Goal: Information Seeking & Learning: Learn about a topic

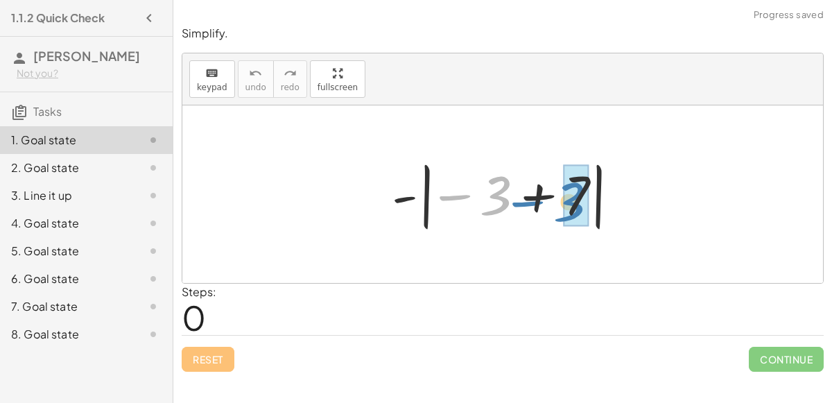
drag, startPoint x: 493, startPoint y: 202, endPoint x: 567, endPoint y: 209, distance: 73.7
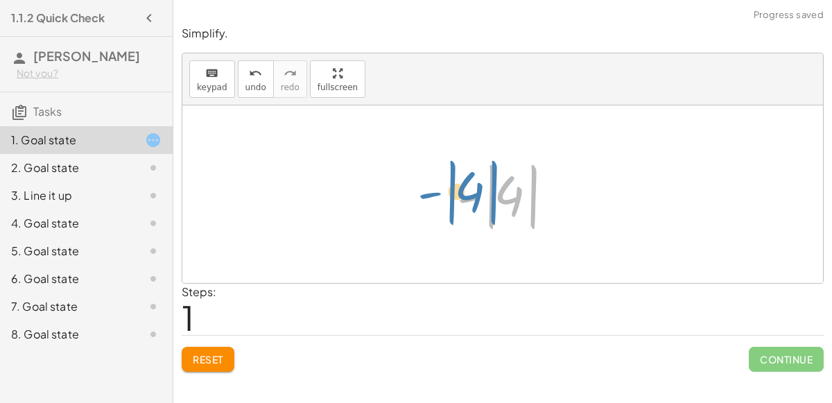
drag, startPoint x: 512, startPoint y: 209, endPoint x: 469, endPoint y: 204, distance: 43.3
click at [469, 204] on div at bounding box center [508, 194] width 116 height 77
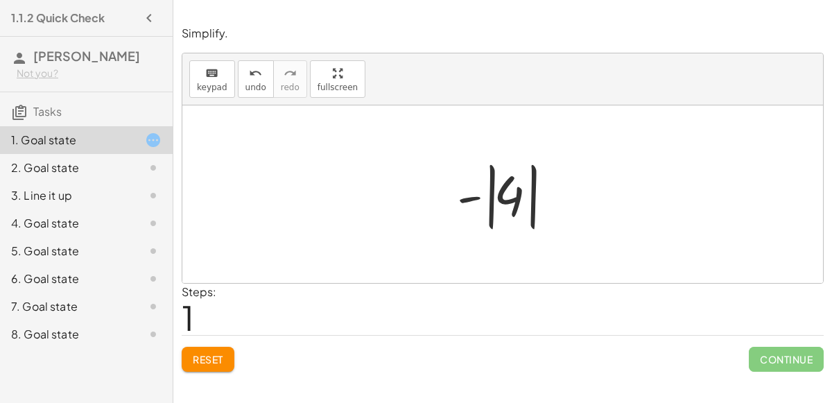
click at [510, 197] on div at bounding box center [508, 194] width 116 height 77
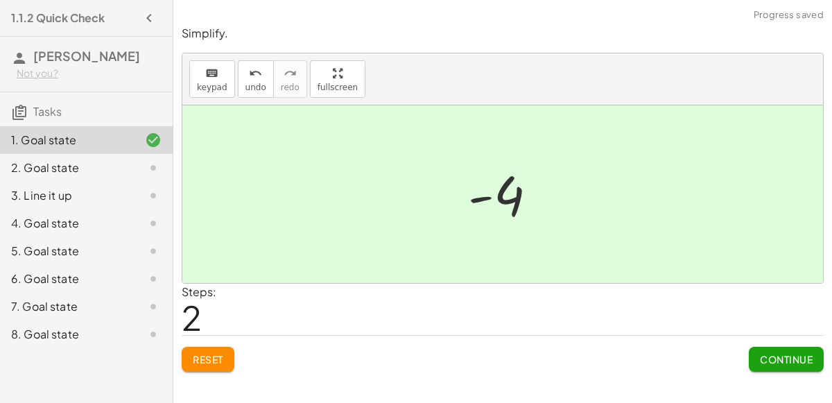
click at [794, 359] on span "Continue" at bounding box center [786, 359] width 53 height 12
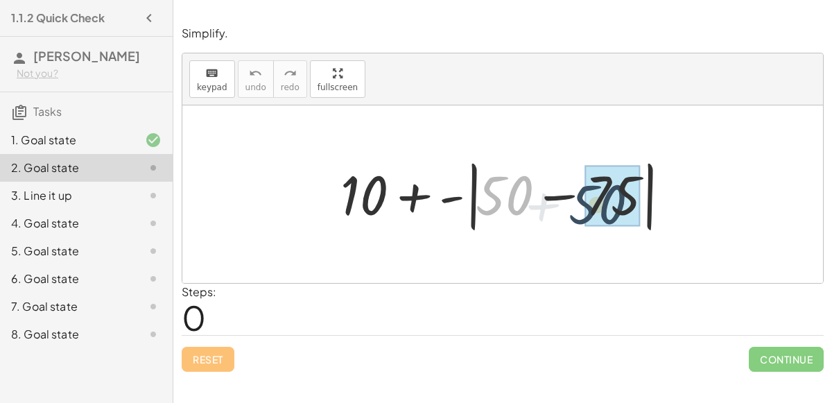
drag, startPoint x: 499, startPoint y: 181, endPoint x: 595, endPoint y: 191, distance: 96.1
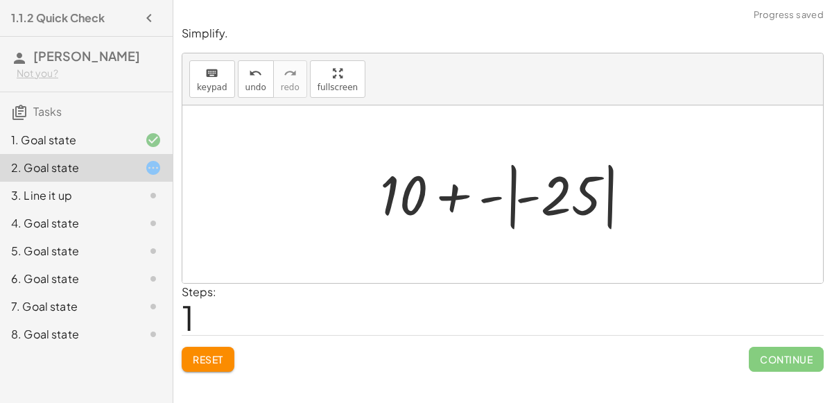
click at [531, 198] on div at bounding box center [508, 194] width 270 height 77
click at [572, 207] on div at bounding box center [508, 194] width 270 height 77
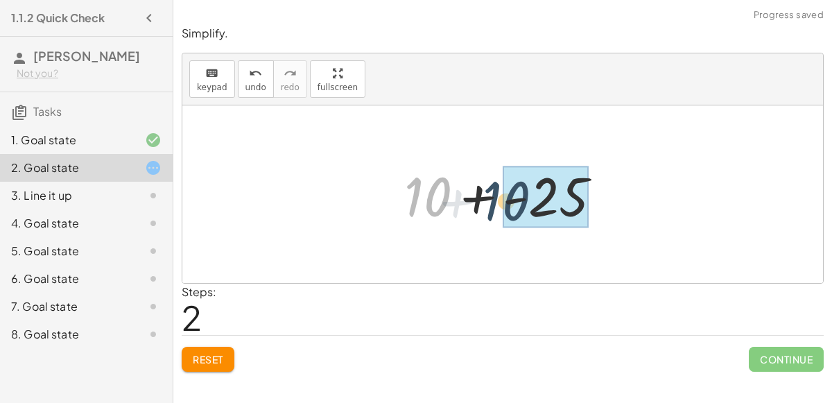
drag, startPoint x: 440, startPoint y: 197, endPoint x: 541, endPoint y: 200, distance: 101.2
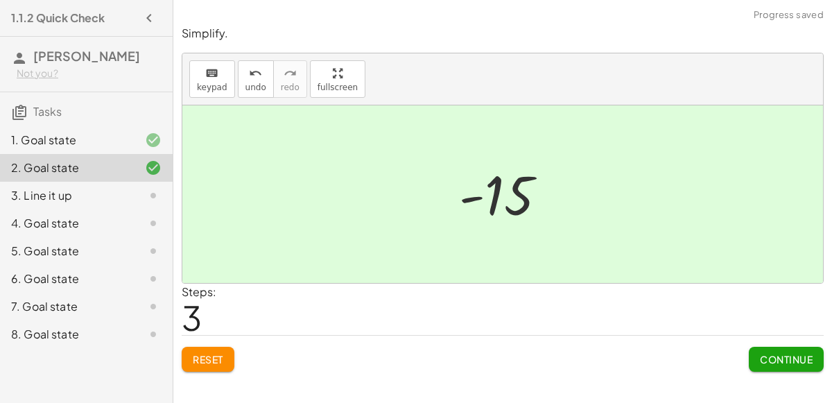
click at [767, 357] on span "Continue" at bounding box center [786, 359] width 53 height 12
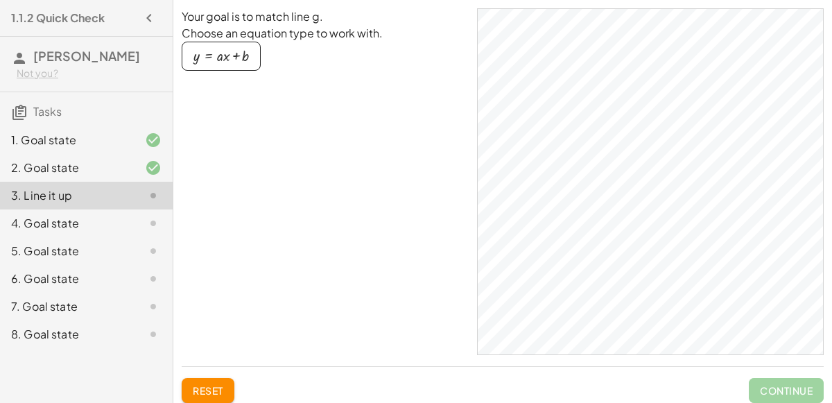
click at [135, 265] on div "4. Goal state" at bounding box center [86, 279] width 173 height 28
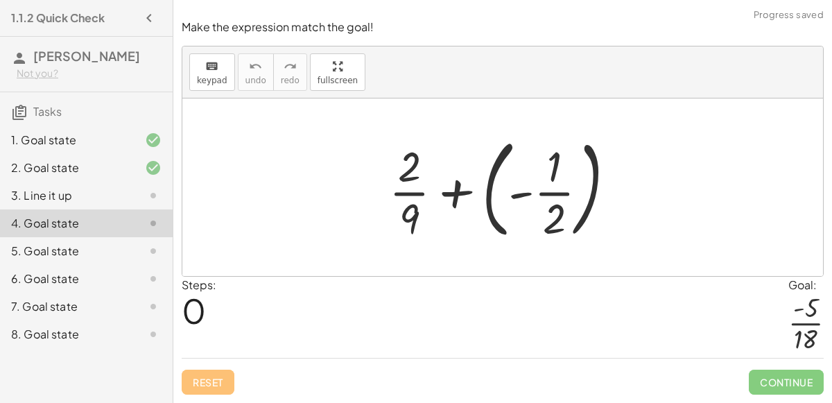
click at [405, 197] on div at bounding box center [508, 187] width 252 height 115
drag, startPoint x: 551, startPoint y: 223, endPoint x: 364, endPoint y: 211, distance: 187.5
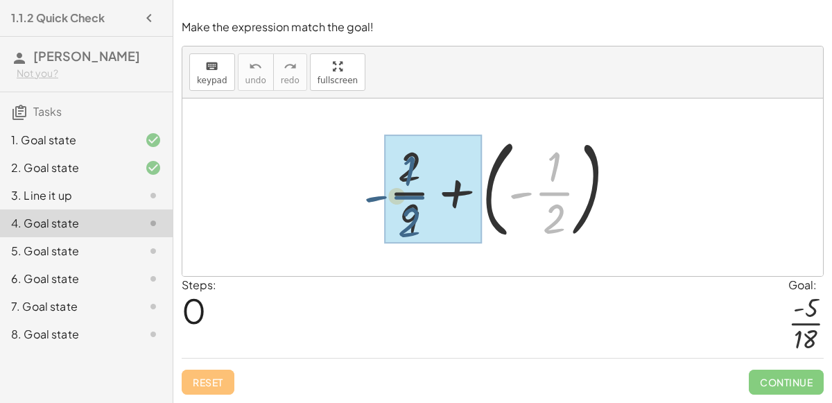
drag, startPoint x: 550, startPoint y: 197, endPoint x: 394, endPoint y: 191, distance: 156.0
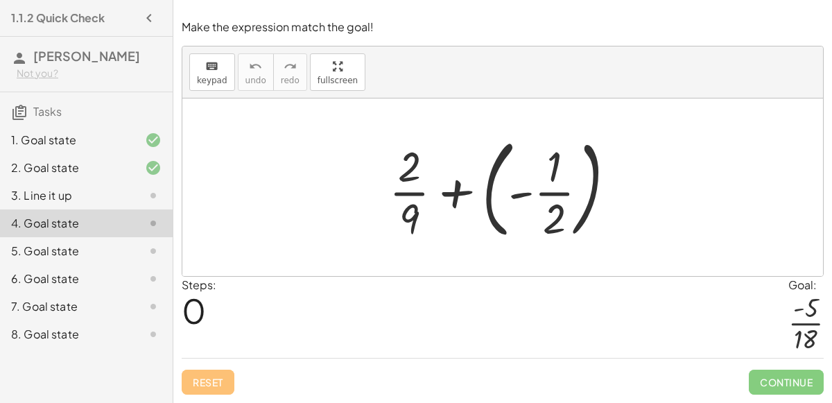
click at [418, 221] on div at bounding box center [508, 187] width 252 height 115
drag, startPoint x: 411, startPoint y: 219, endPoint x: 564, endPoint y: 224, distance: 153.2
click at [564, 224] on div at bounding box center [508, 187] width 252 height 115
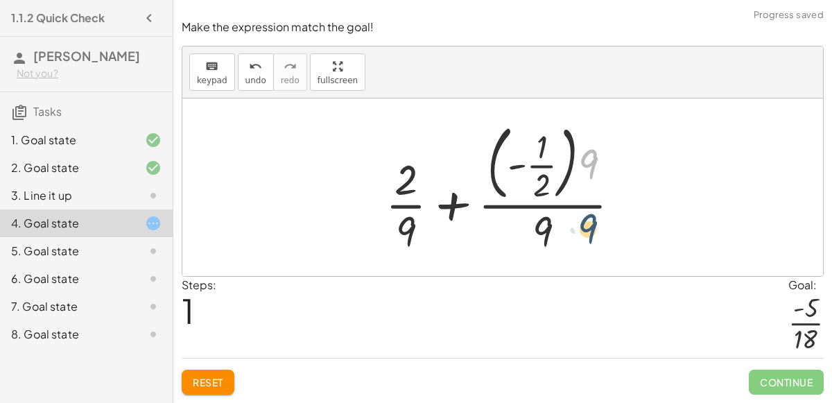
drag, startPoint x: 586, startPoint y: 162, endPoint x: 526, endPoint y: 297, distance: 147.4
click at [0, 0] on div "Make the expression match the goal! keyboard keypad undo undo redo redo fullscr…" at bounding box center [0, 0] width 0 height 0
click at [195, 383] on span "Reset" at bounding box center [208, 382] width 30 height 12
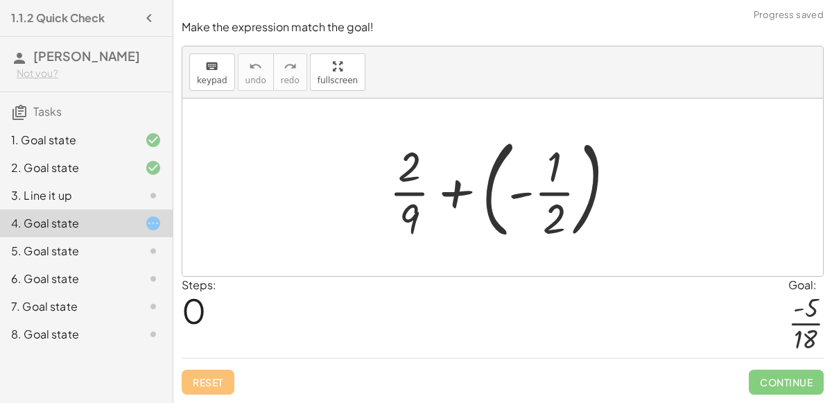
click at [543, 220] on div at bounding box center [508, 187] width 252 height 115
click at [502, 177] on div at bounding box center [508, 187] width 252 height 115
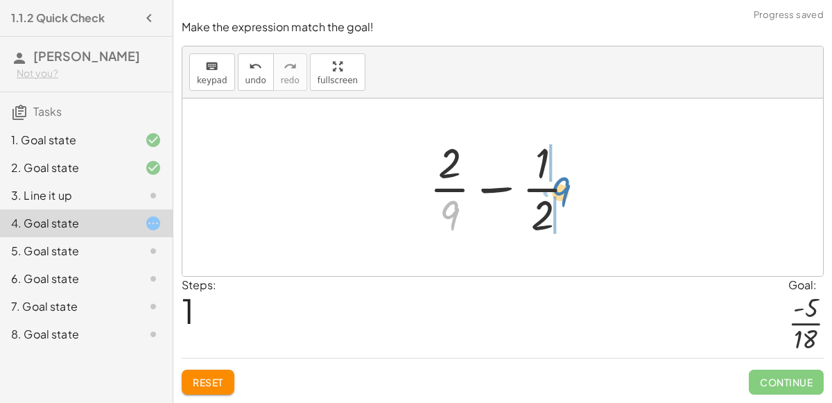
drag, startPoint x: 453, startPoint y: 218, endPoint x: 562, endPoint y: 193, distance: 112.2
click at [562, 193] on div at bounding box center [508, 187] width 172 height 107
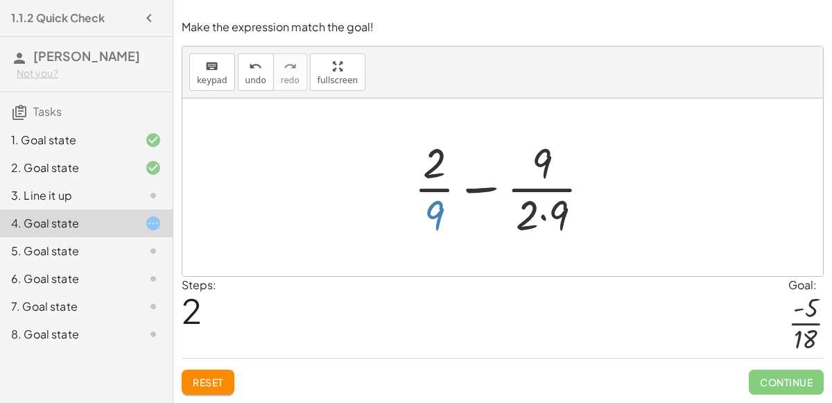
click at [437, 204] on div at bounding box center [508, 187] width 202 height 107
click at [534, 208] on div at bounding box center [508, 187] width 202 height 107
drag, startPoint x: 534, startPoint y: 208, endPoint x: 429, endPoint y: 202, distance: 105.5
click at [429, 202] on div at bounding box center [508, 187] width 202 height 107
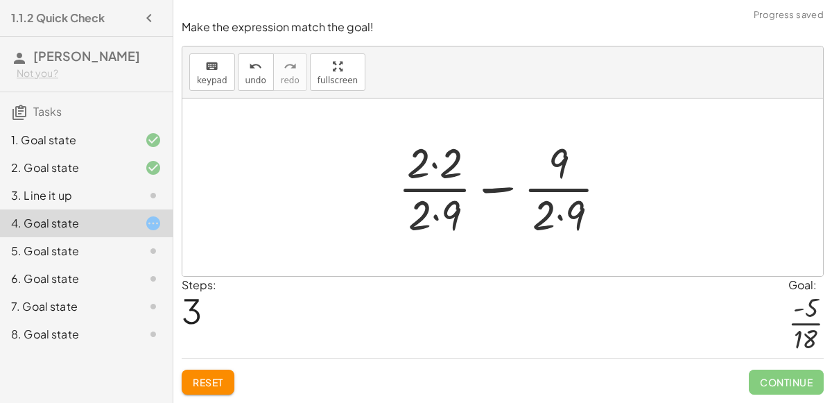
click at [447, 209] on div at bounding box center [508, 187] width 234 height 107
click at [441, 171] on div at bounding box center [508, 187] width 234 height 107
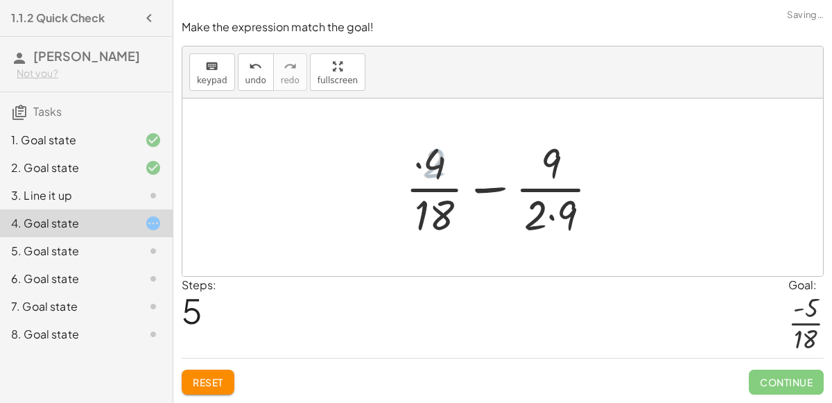
click at [550, 221] on div at bounding box center [508, 187] width 218 height 107
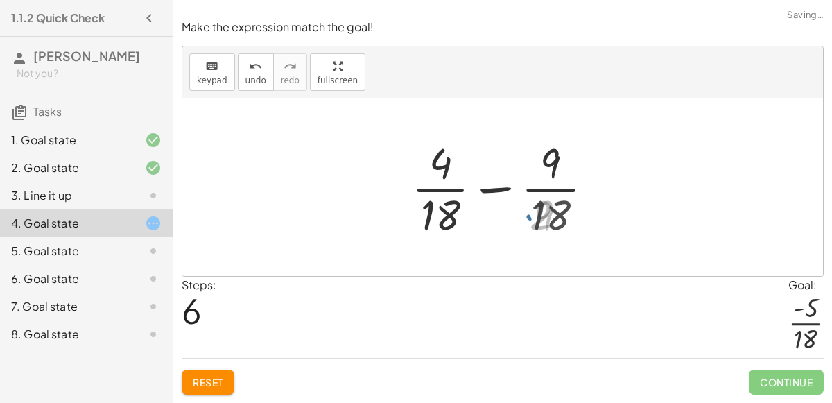
click at [544, 158] on div at bounding box center [507, 187] width 204 height 107
click at [554, 154] on div at bounding box center [507, 187] width 204 height 107
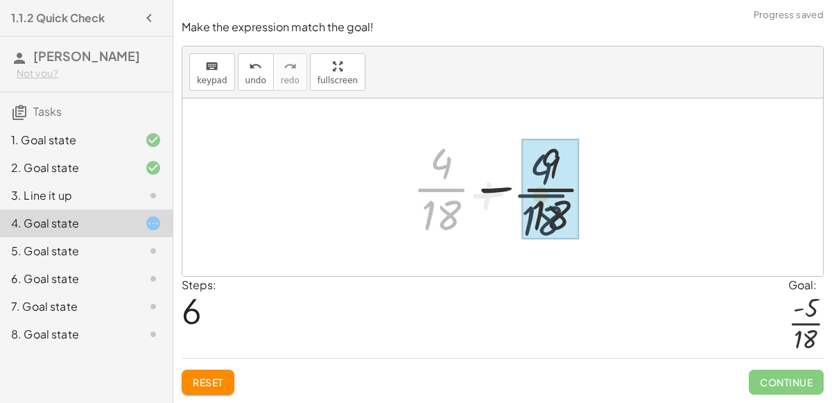
drag, startPoint x: 429, startPoint y: 192, endPoint x: 543, endPoint y: 198, distance: 114.5
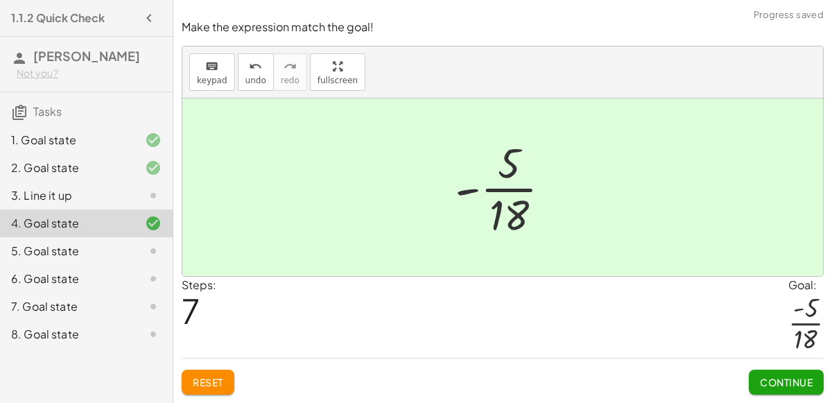
click at [796, 373] on button "Continue" at bounding box center [785, 381] width 75 height 25
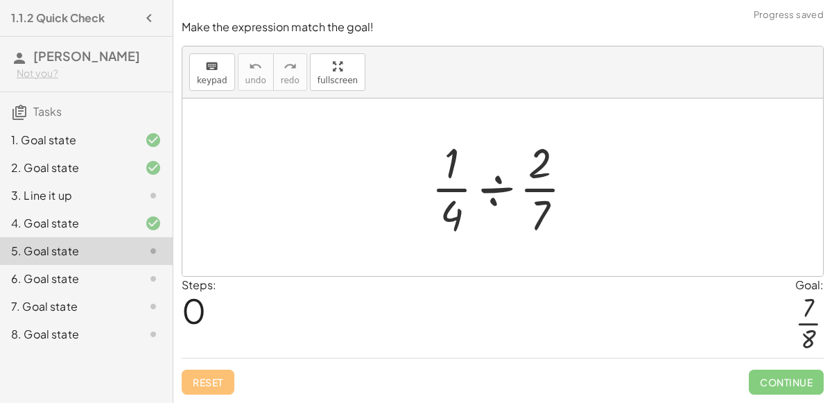
click at [489, 193] on div at bounding box center [507, 187] width 167 height 107
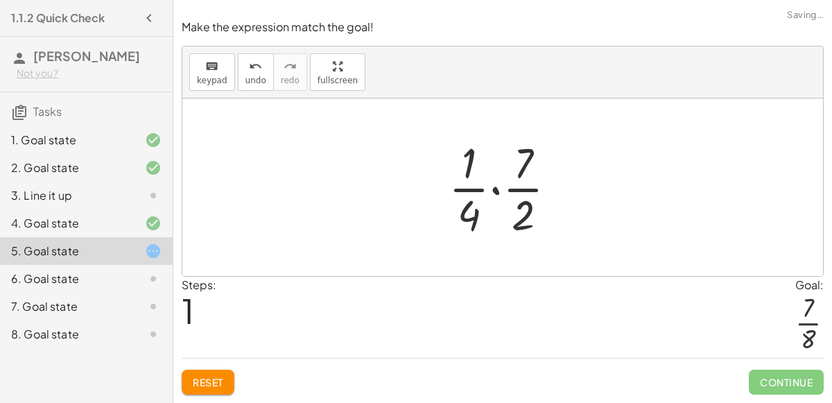
click at [480, 197] on div at bounding box center [507, 187] width 133 height 107
drag, startPoint x: 472, startPoint y: 153, endPoint x: 535, endPoint y: 152, distance: 63.1
click at [535, 152] on div at bounding box center [507, 187] width 133 height 107
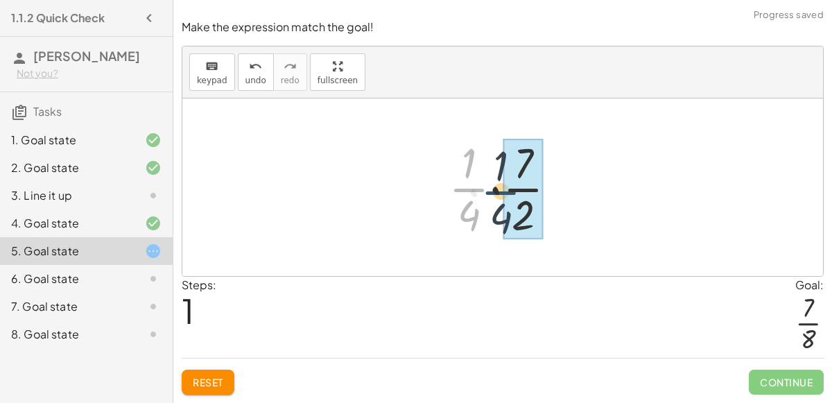
drag, startPoint x: 478, startPoint y: 187, endPoint x: 518, endPoint y: 187, distance: 40.2
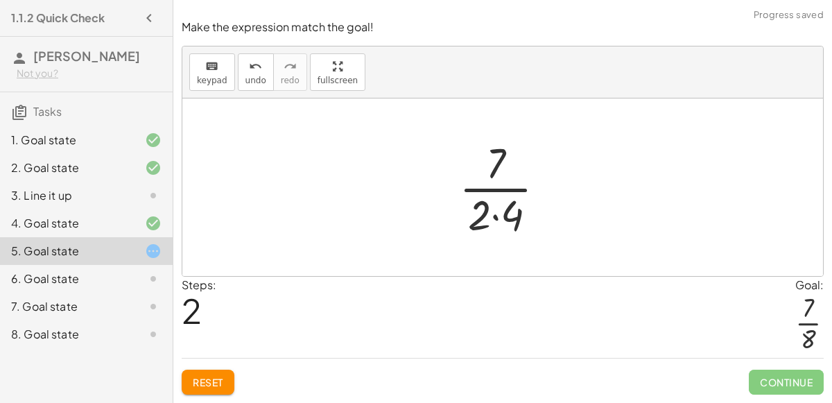
click at [486, 213] on div at bounding box center [508, 187] width 112 height 107
click at [507, 222] on div at bounding box center [508, 187] width 112 height 107
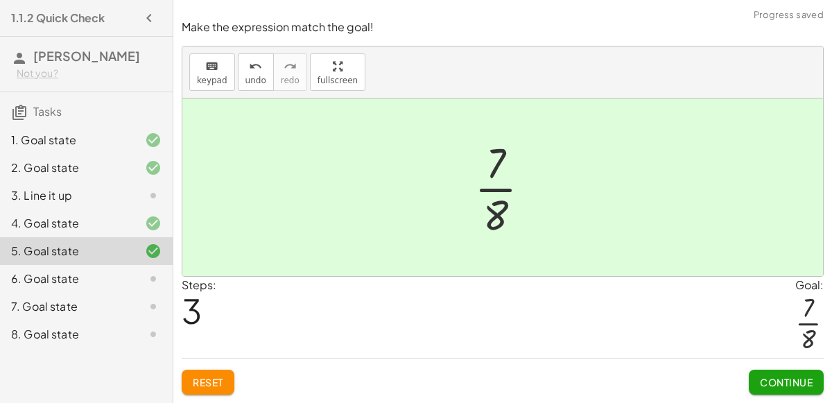
click at [806, 380] on span "Continue" at bounding box center [786, 382] width 53 height 12
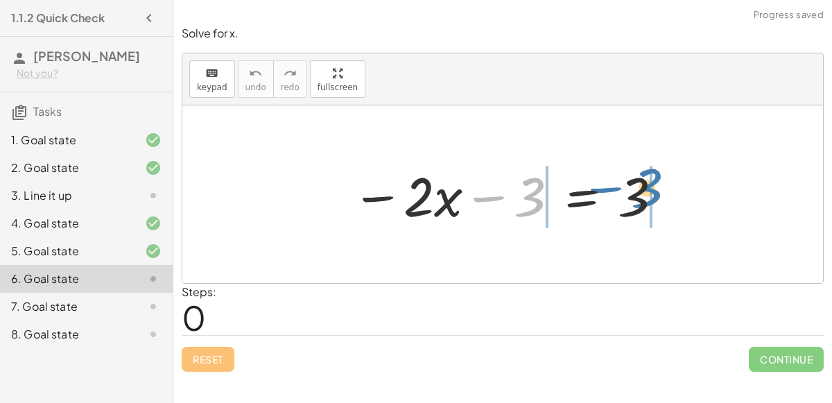
drag, startPoint x: 481, startPoint y: 198, endPoint x: 595, endPoint y: 186, distance: 115.0
click at [595, 186] on div at bounding box center [507, 194] width 326 height 71
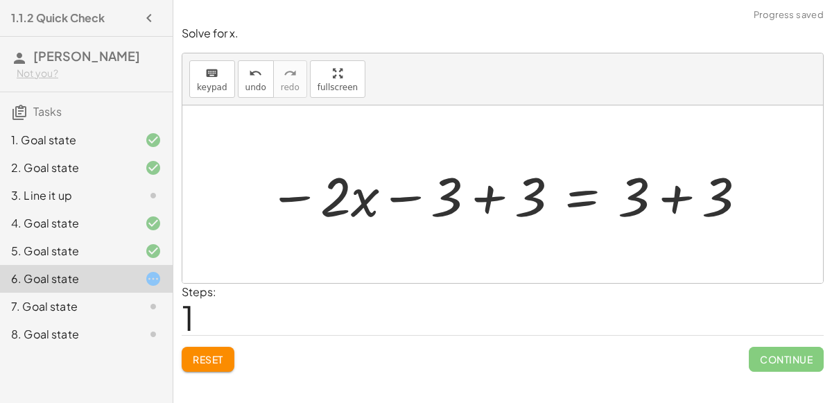
click at [206, 360] on span "Reset" at bounding box center [208, 359] width 30 height 12
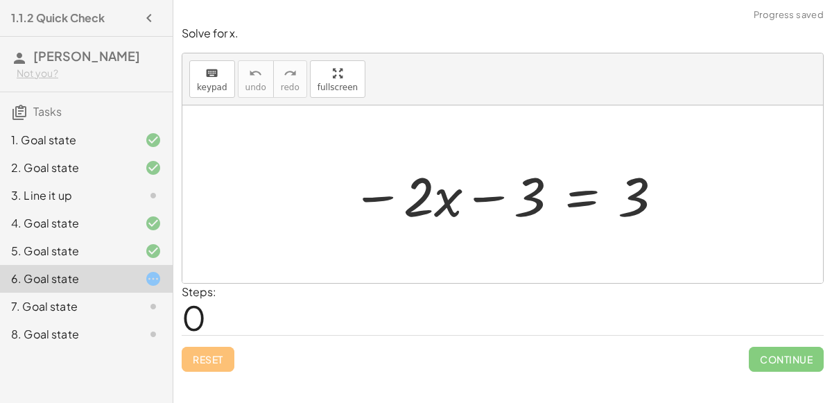
click at [584, 197] on div at bounding box center [507, 194] width 326 height 71
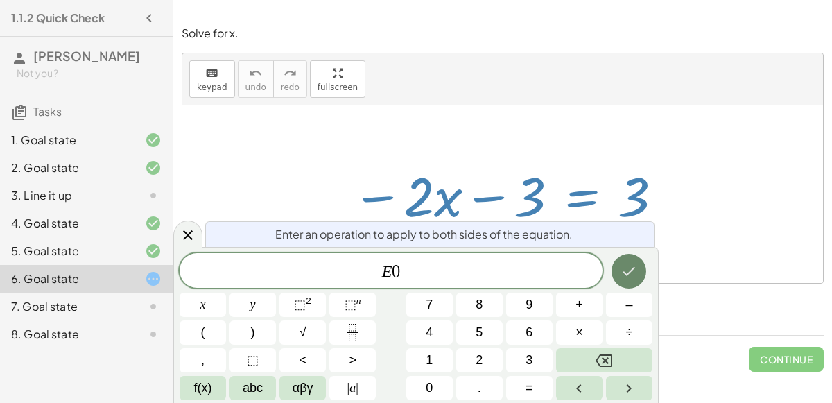
click at [639, 273] on button "Done" at bounding box center [628, 271] width 35 height 35
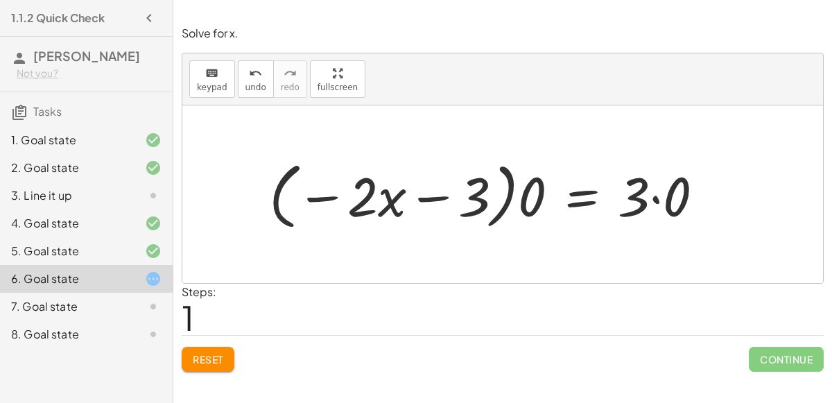
click at [204, 358] on span "Reset" at bounding box center [208, 359] width 30 height 12
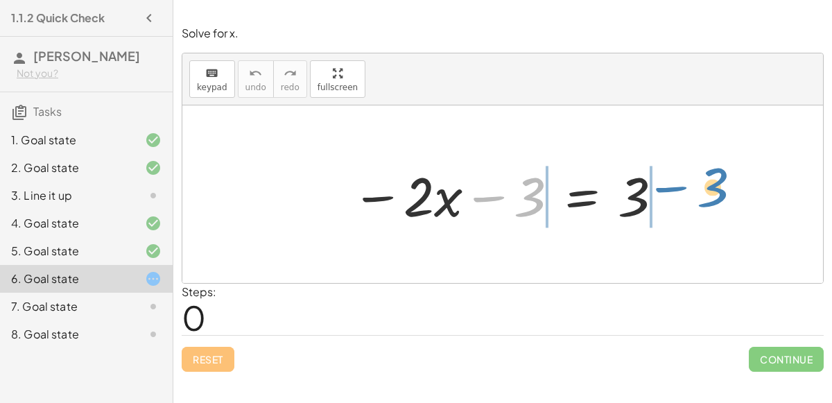
drag, startPoint x: 530, startPoint y: 195, endPoint x: 700, endPoint y: 181, distance: 170.4
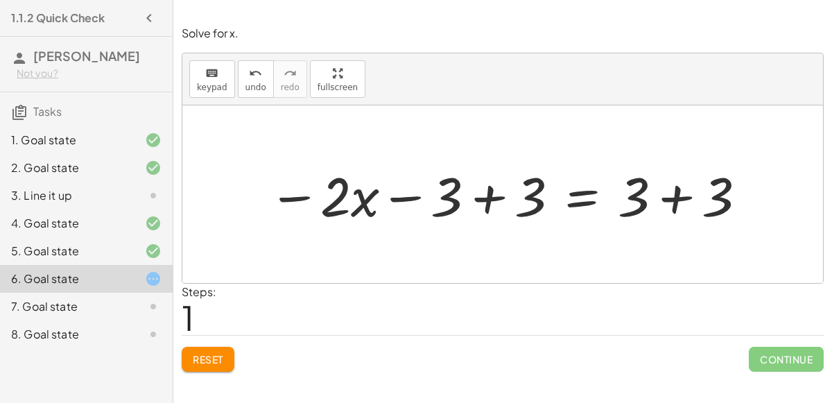
click at [483, 210] on div at bounding box center [507, 194] width 493 height 71
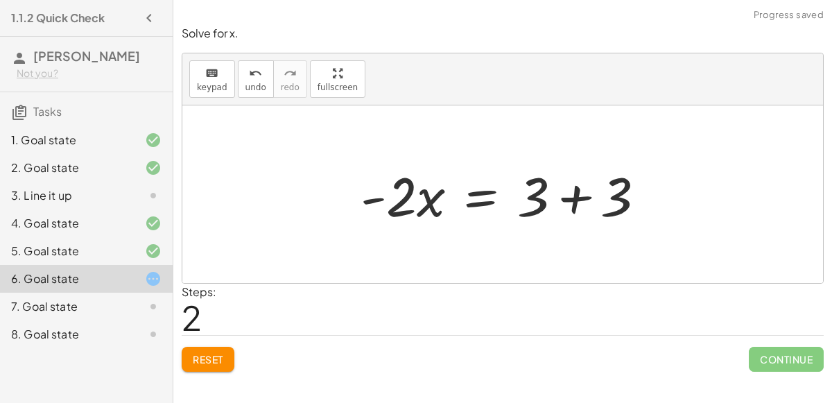
click at [592, 189] on div at bounding box center [508, 194] width 310 height 71
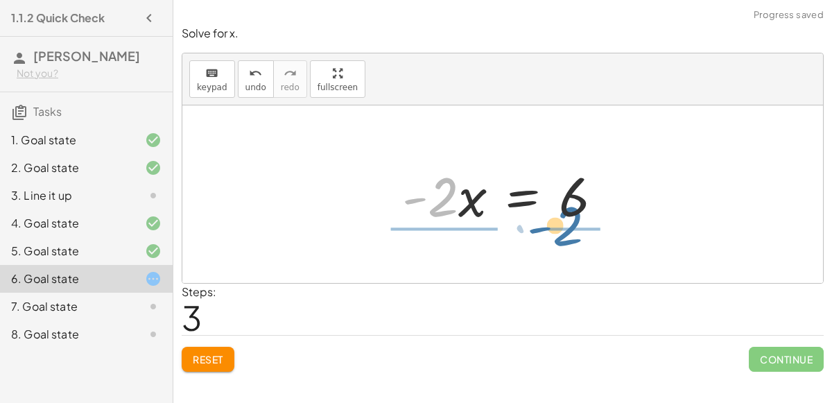
drag, startPoint x: 441, startPoint y: 206, endPoint x: 566, endPoint y: 231, distance: 128.0
click at [566, 231] on div "− · 2 · x − 3 = 3 − · 2 · x − 3 + 3 = + 3 + 3 − · 2 · x + 0 = + 3 + 3 · - 2 · x…" at bounding box center [502, 194] width 243 height 78
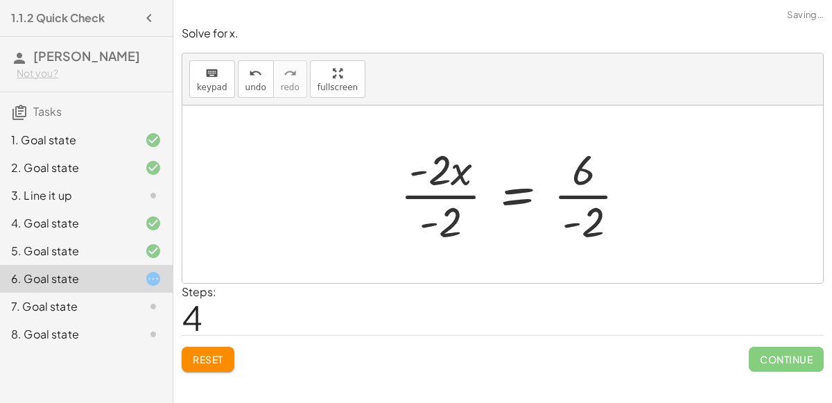
click at [473, 185] on div at bounding box center [519, 194] width 252 height 107
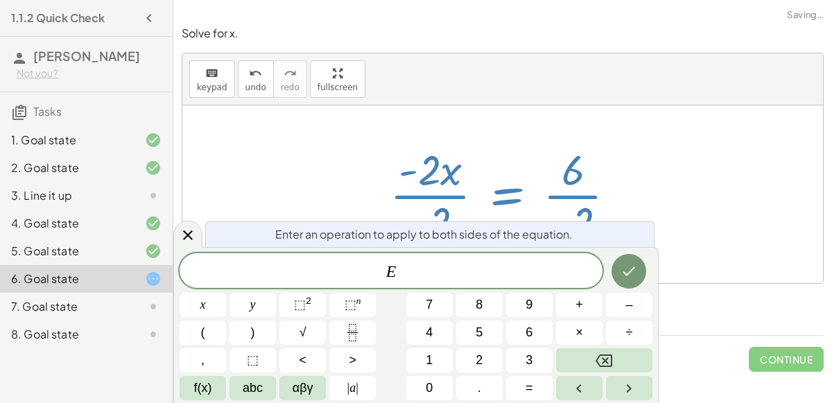
click at [448, 186] on div at bounding box center [509, 194] width 252 height 107
click at [619, 273] on button "Done" at bounding box center [628, 271] width 35 height 35
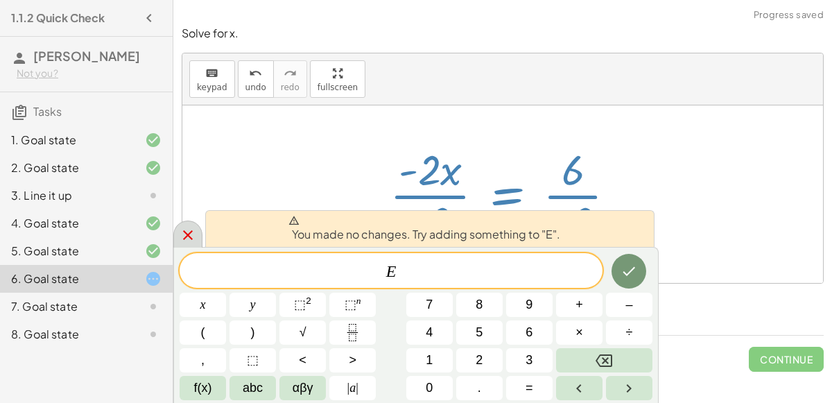
click at [176, 227] on div at bounding box center [187, 233] width 29 height 27
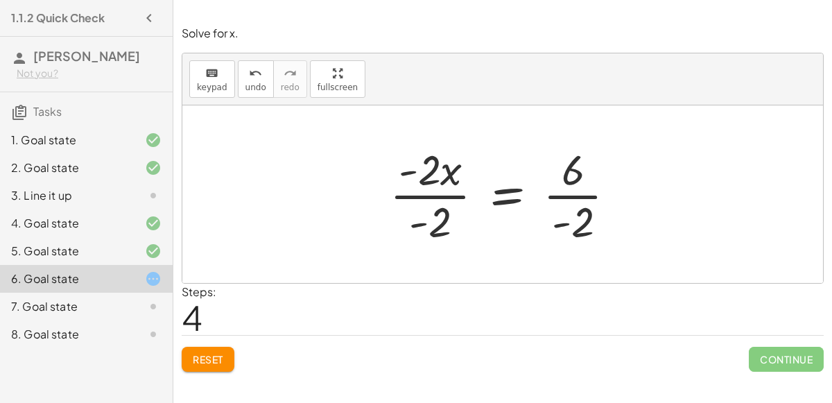
click at [482, 169] on div at bounding box center [509, 194] width 252 height 107
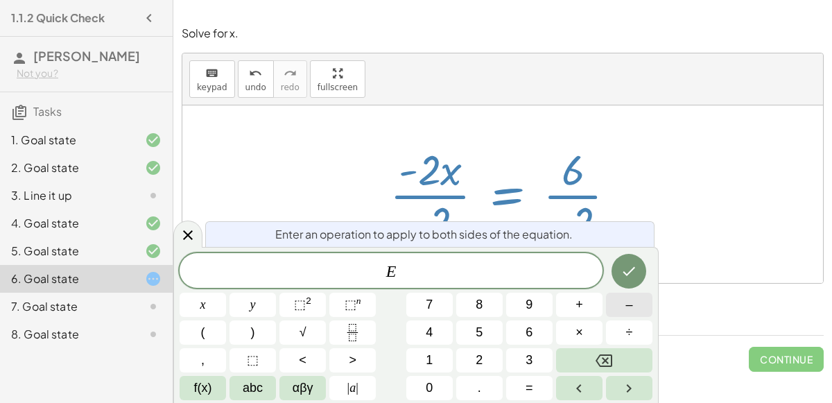
click at [620, 303] on button "–" at bounding box center [629, 304] width 46 height 24
click at [522, 346] on div "E − ​ x y ⬚ 2 ⬚ n 7 8 9 + – ( ) √ 4 5 6 × ÷ , ⬚ < > 1 2 3 f(x) abc αβγ | a | 0 …" at bounding box center [416, 326] width 473 height 147
click at [522, 350] on button "3" at bounding box center [529, 360] width 46 height 24
click at [631, 269] on icon "Done" at bounding box center [628, 271] width 17 height 17
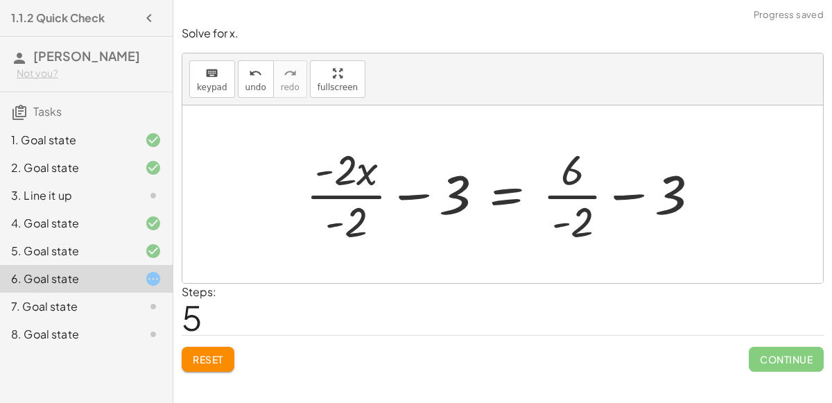
click at [459, 195] on div at bounding box center [508, 194] width 418 height 107
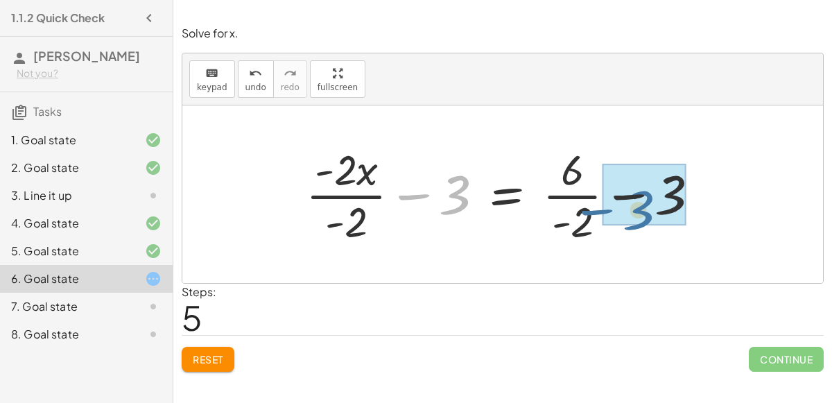
drag, startPoint x: 459, startPoint y: 195, endPoint x: 647, endPoint y: 207, distance: 188.2
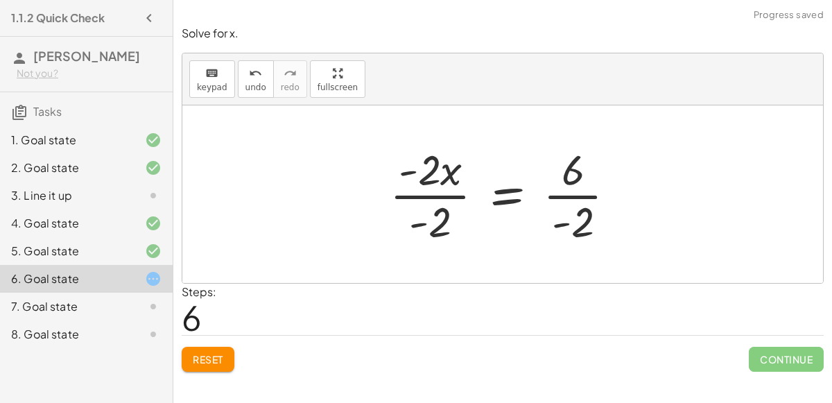
click at [442, 213] on div at bounding box center [509, 194] width 252 height 107
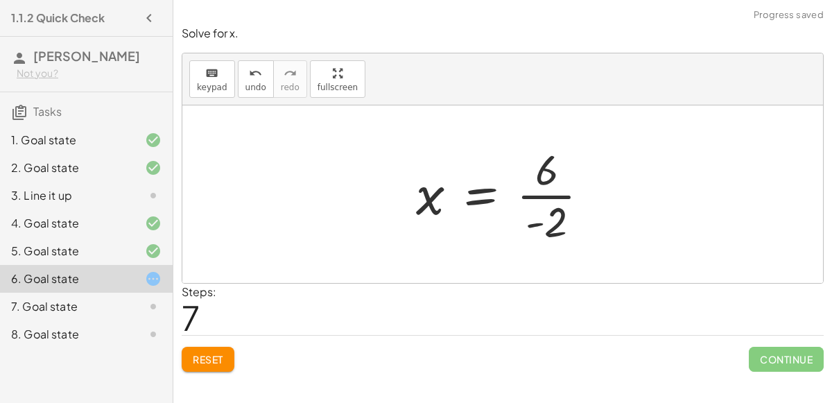
click at [525, 193] on div at bounding box center [508, 194] width 198 height 107
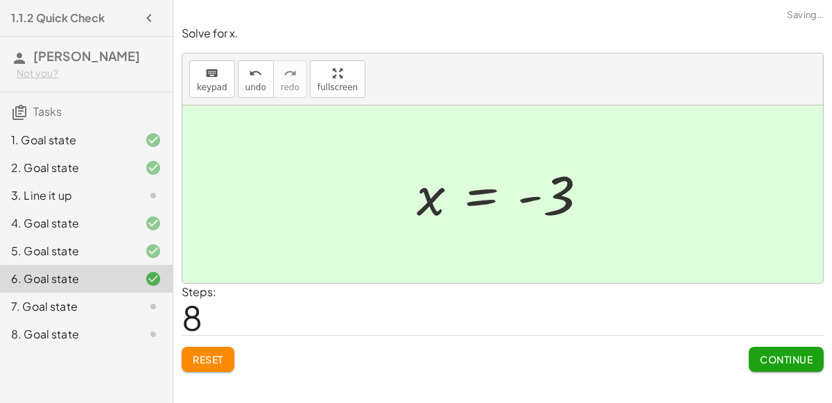
click at [769, 361] on span "Continue" at bounding box center [786, 359] width 53 height 12
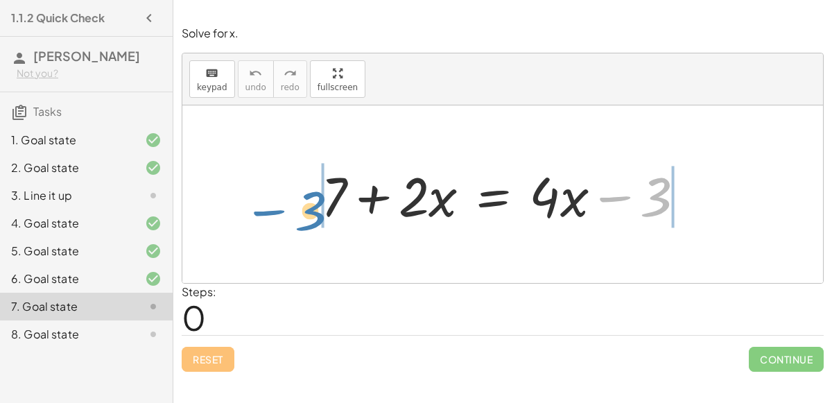
drag, startPoint x: 628, startPoint y: 193, endPoint x: 281, endPoint y: 207, distance: 347.5
click at [281, 207] on div "− 3 + 7 + · 2 · x = + · 4 · x − 3" at bounding box center [502, 193] width 640 height 177
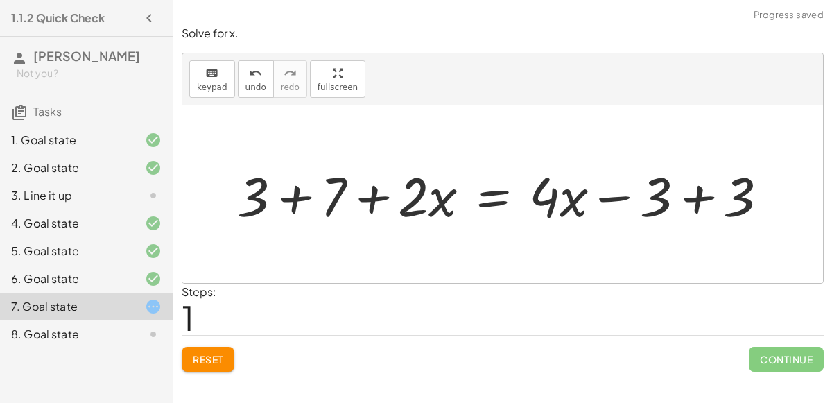
click at [701, 200] on div at bounding box center [508, 194] width 556 height 71
click at [303, 193] on div at bounding box center [424, 194] width 389 height 71
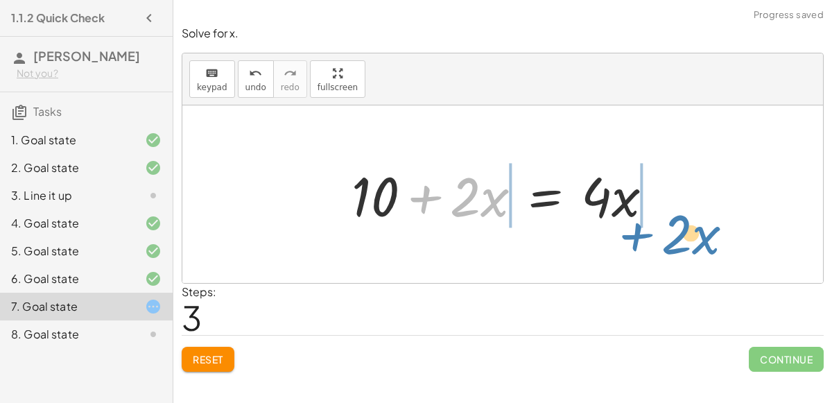
drag, startPoint x: 409, startPoint y: 193, endPoint x: 616, endPoint y: 216, distance: 208.5
click at [616, 216] on div at bounding box center [507, 194] width 326 height 71
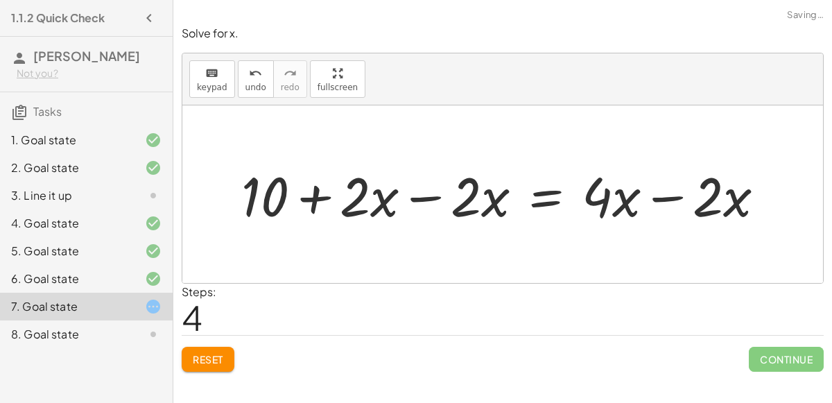
click at [379, 199] on div at bounding box center [508, 194] width 548 height 71
click at [427, 191] on div at bounding box center [508, 194] width 548 height 71
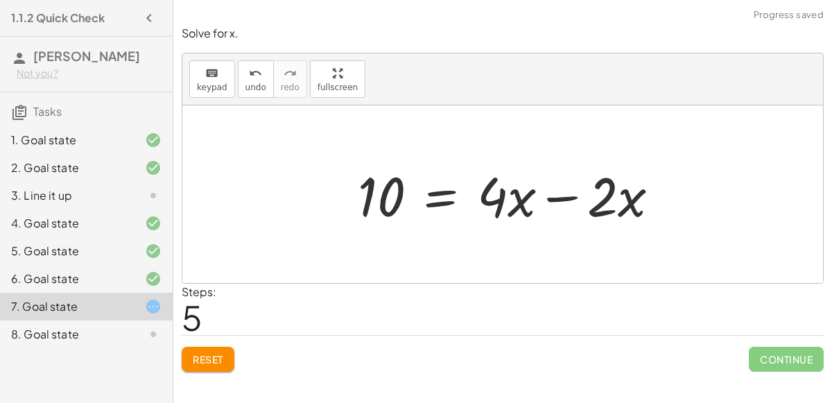
click at [642, 193] on div at bounding box center [514, 194] width 326 height 71
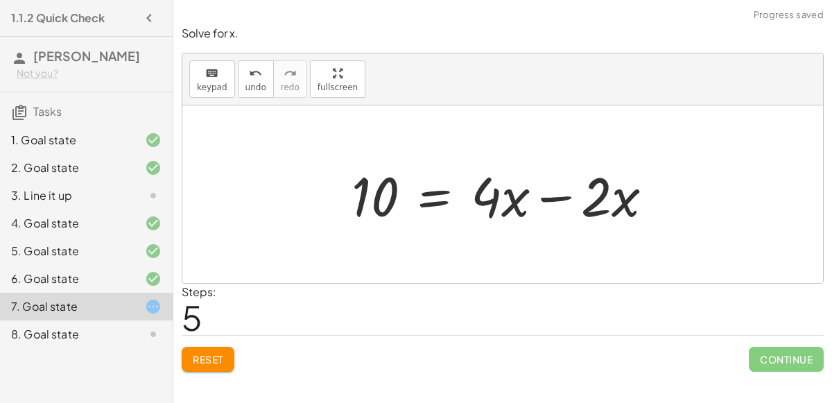
click at [569, 194] on div at bounding box center [507, 194] width 326 height 71
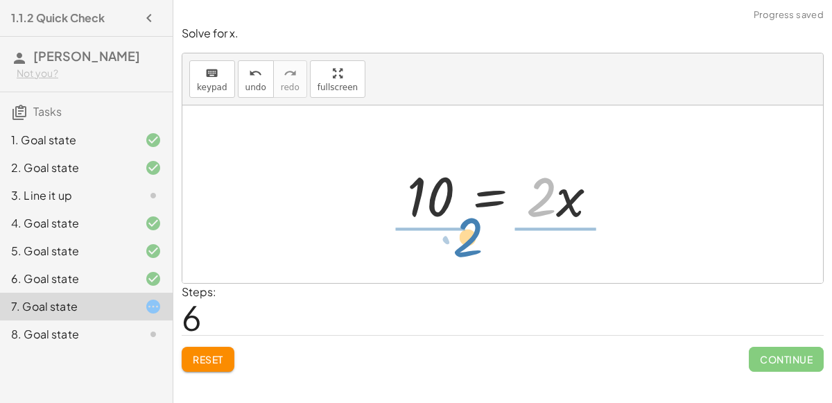
drag, startPoint x: 533, startPoint y: 193, endPoint x: 464, endPoint y: 234, distance: 80.5
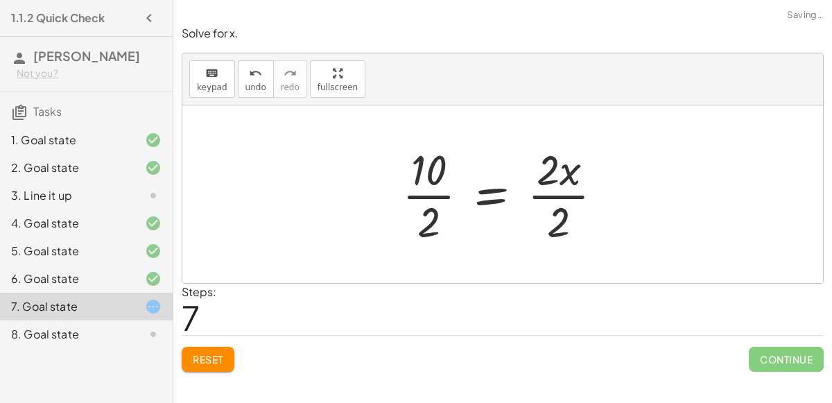
click at [539, 182] on div at bounding box center [507, 194] width 225 height 107
click at [422, 207] on div at bounding box center [507, 194] width 225 height 107
click at [545, 202] on div at bounding box center [520, 194] width 202 height 107
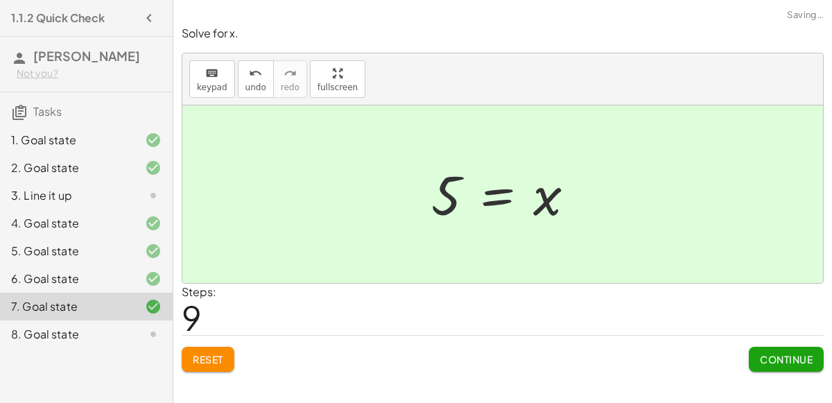
click at [765, 353] on span "Continue" at bounding box center [786, 359] width 53 height 12
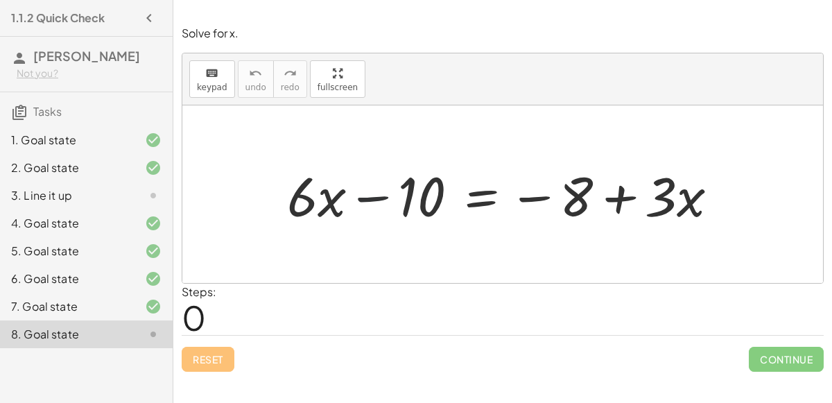
click at [390, 195] on div at bounding box center [508, 194] width 456 height 71
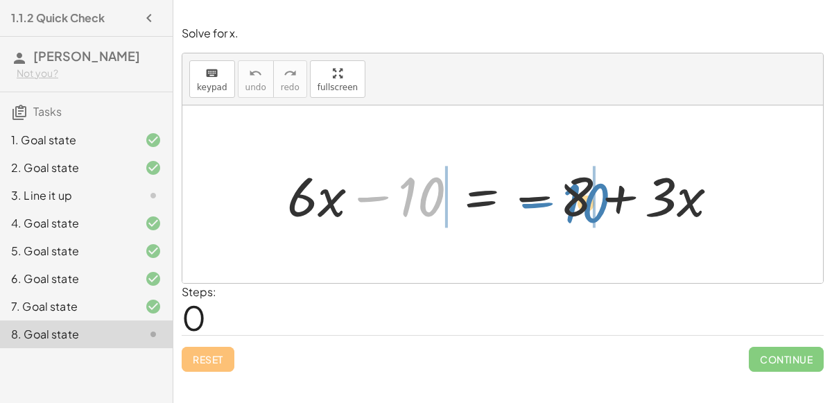
drag, startPoint x: 390, startPoint y: 195, endPoint x: 554, endPoint y: 201, distance: 164.4
click at [554, 201] on div at bounding box center [508, 194] width 456 height 71
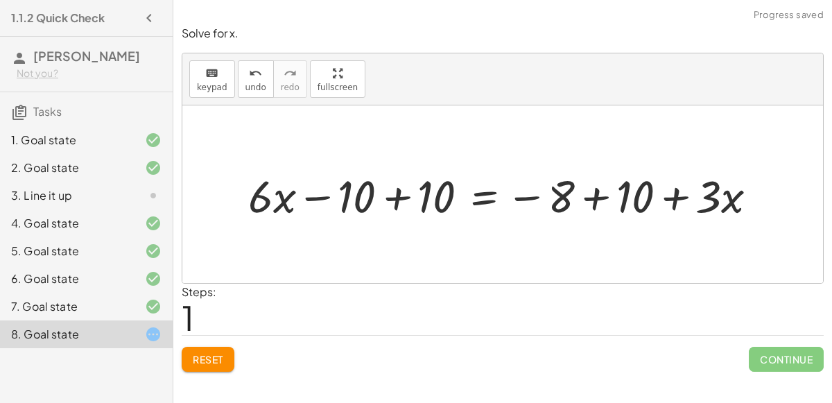
click at [384, 191] on div at bounding box center [508, 194] width 534 height 59
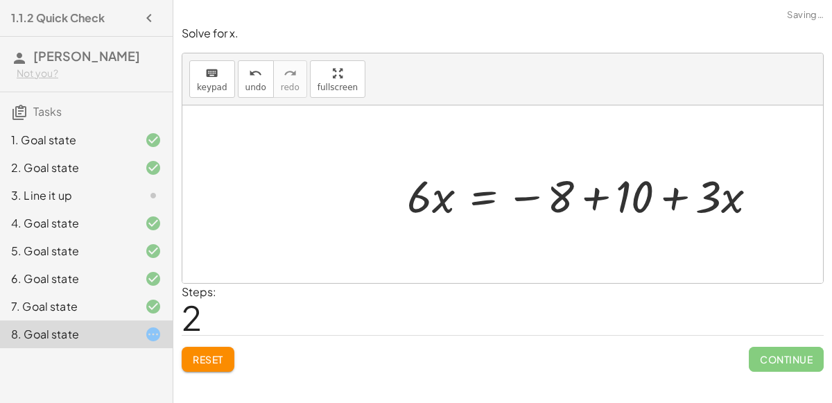
click at [588, 201] on div at bounding box center [587, 194] width 375 height 59
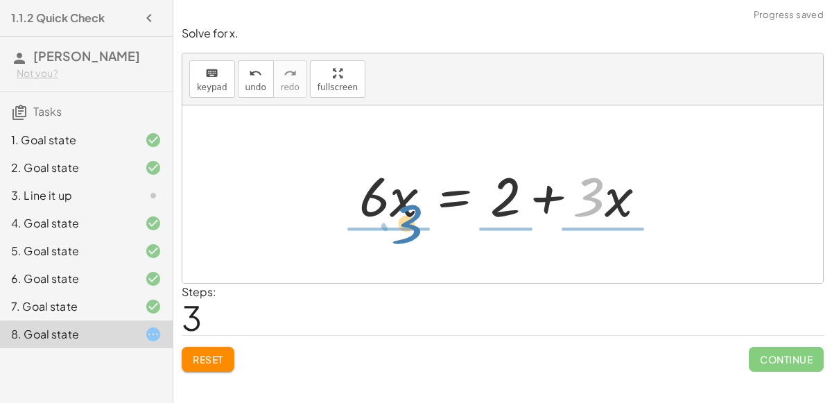
drag, startPoint x: 574, startPoint y: 204, endPoint x: 387, endPoint y: 231, distance: 188.3
click at [387, 231] on div "+ · 6 · x − 10 = − 8 + · 3 · x + · 6 · x − 10 + 10 = − 8 + 10 + · 3 · x + · 6 ·…" at bounding box center [502, 194] width 329 height 78
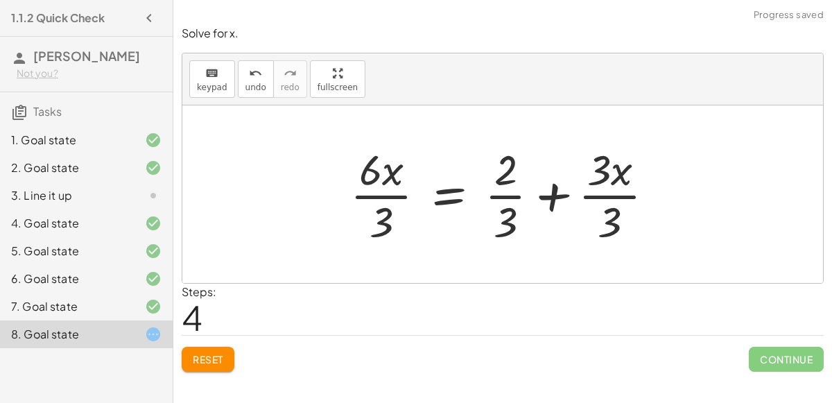
click at [621, 197] on div at bounding box center [507, 194] width 329 height 107
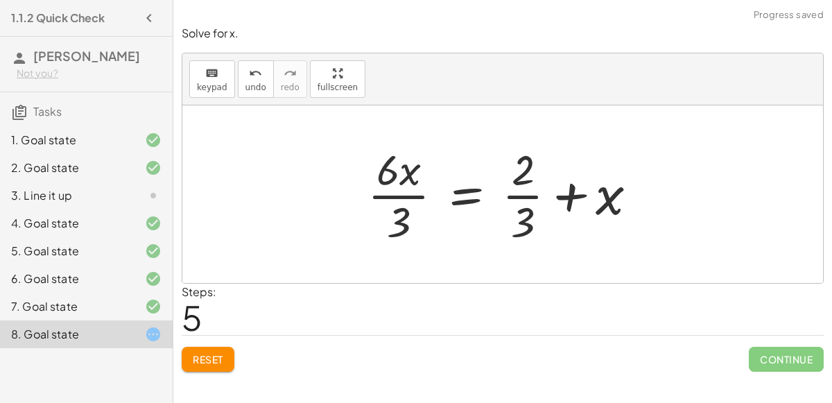
click at [520, 203] on div at bounding box center [507, 194] width 295 height 107
click at [422, 200] on div at bounding box center [507, 194] width 295 height 107
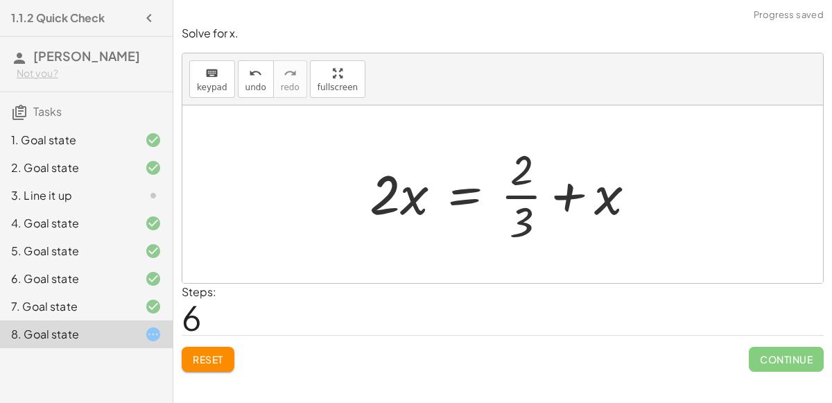
click at [207, 347] on button "Reset" at bounding box center [208, 359] width 53 height 25
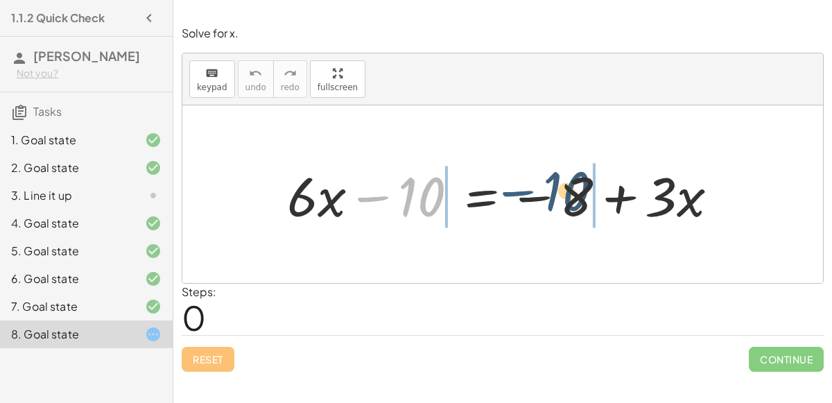
drag, startPoint x: 366, startPoint y: 193, endPoint x: 511, endPoint y: 186, distance: 145.7
click at [511, 186] on div at bounding box center [508, 194] width 456 height 71
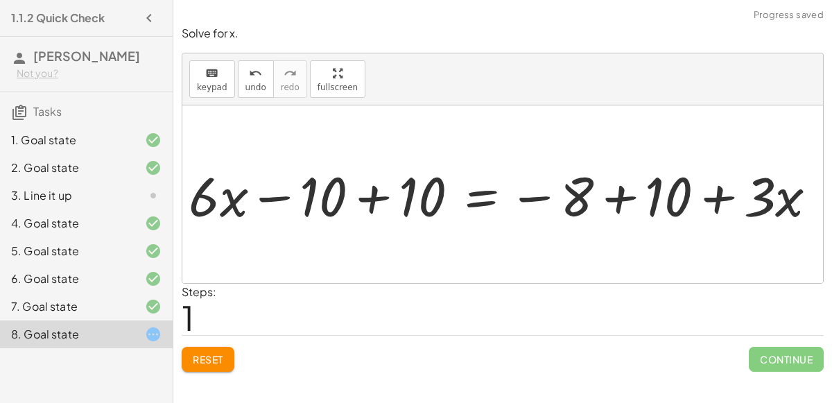
click at [326, 198] on div at bounding box center [505, 194] width 534 height 59
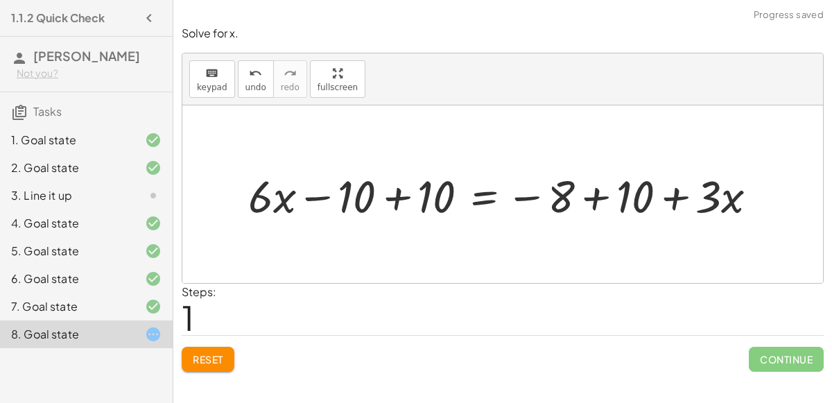
click at [401, 200] on div at bounding box center [508, 194] width 534 height 59
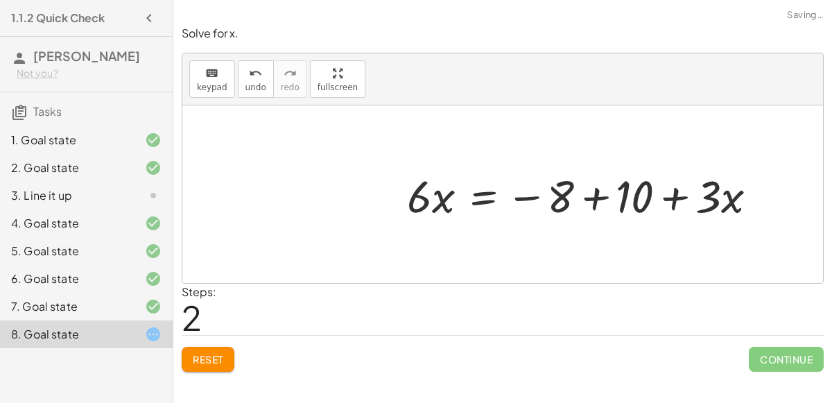
click at [585, 191] on div at bounding box center [587, 194] width 375 height 59
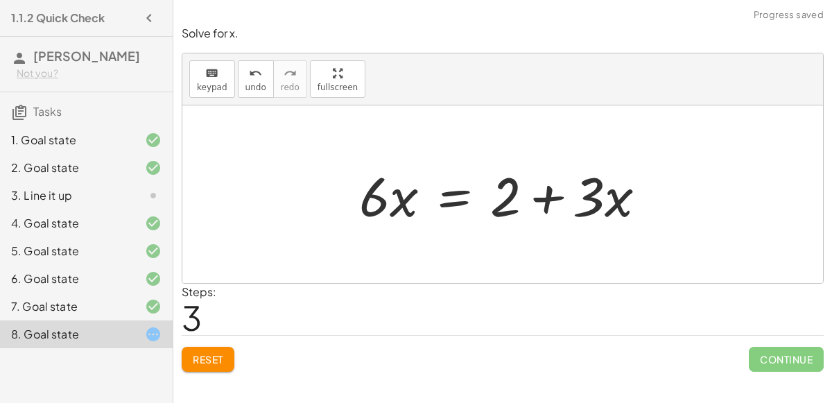
click at [514, 195] on div at bounding box center [508, 194] width 312 height 71
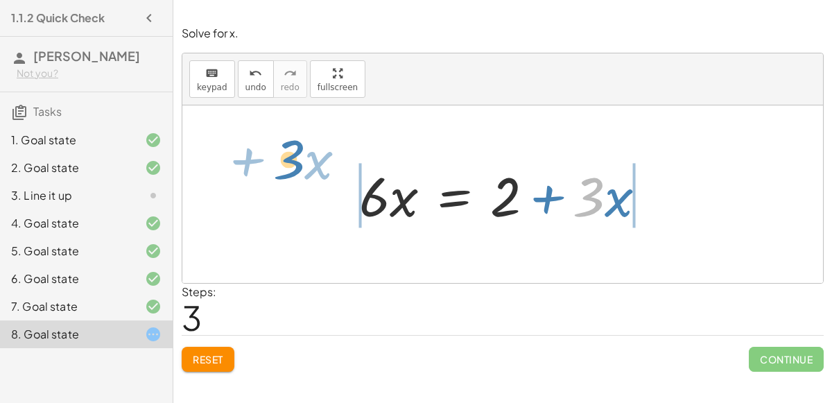
drag, startPoint x: 602, startPoint y: 204, endPoint x: 303, endPoint y: 167, distance: 301.0
click at [303, 167] on div "+ · 6 · x − 10 = − 8 + · 3 · x + · 6 · x − 10 + 10 = − 8 + 10 + · 3 · x + · 6 ·…" at bounding box center [502, 193] width 640 height 177
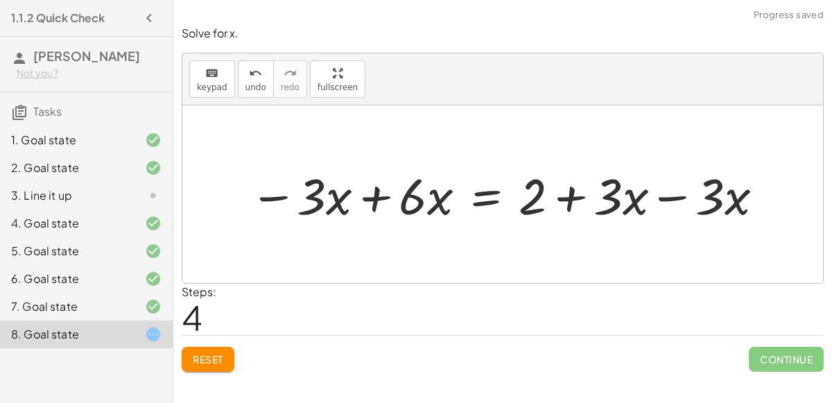
click at [672, 194] on div at bounding box center [508, 194] width 530 height 66
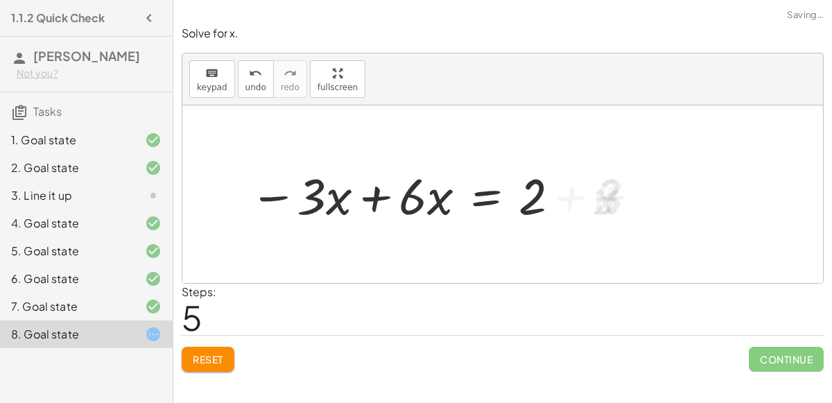
click at [369, 193] on div at bounding box center [406, 194] width 326 height 66
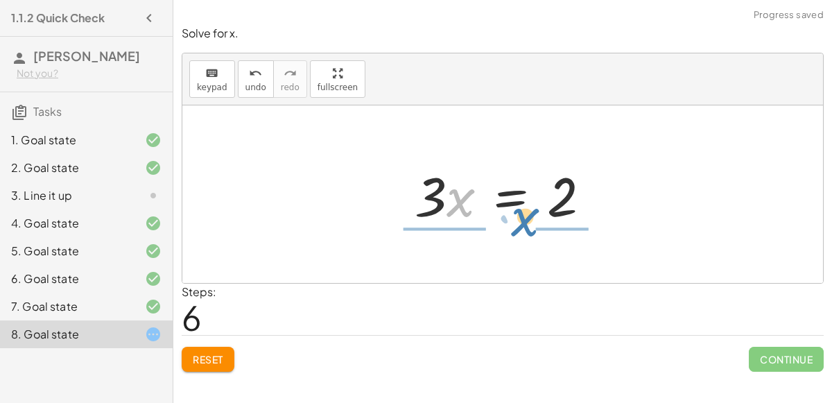
drag, startPoint x: 469, startPoint y: 186, endPoint x: 533, endPoint y: 206, distance: 67.3
click at [533, 206] on div at bounding box center [508, 194] width 201 height 71
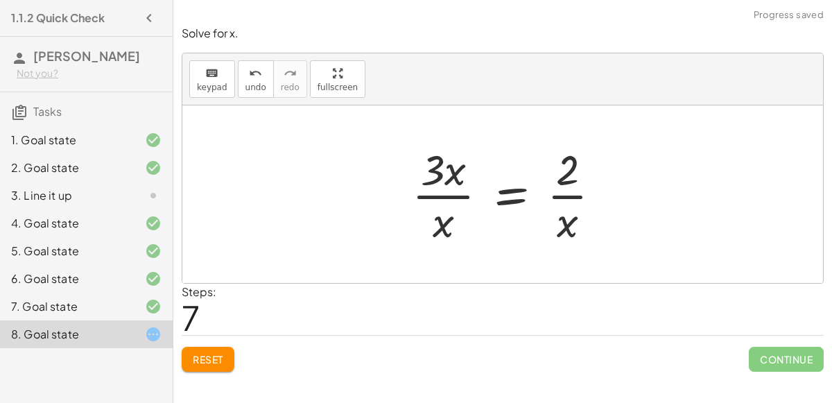
click at [452, 188] on div at bounding box center [512, 194] width 214 height 107
click at [448, 203] on div at bounding box center [508, 194] width 214 height 107
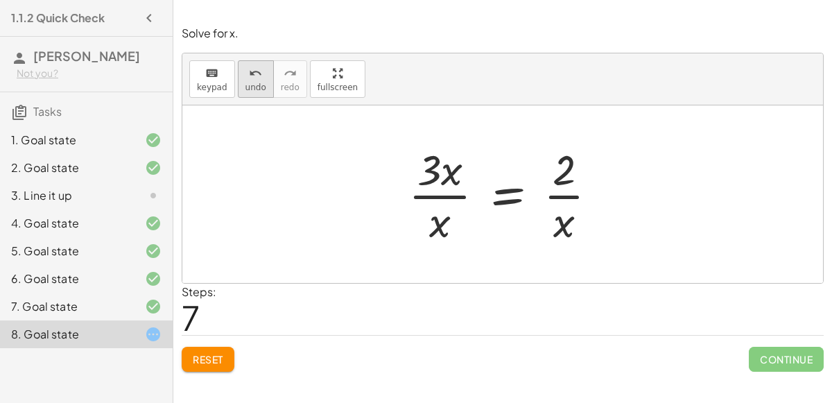
click at [250, 80] on icon "undo" at bounding box center [255, 73] width 13 height 17
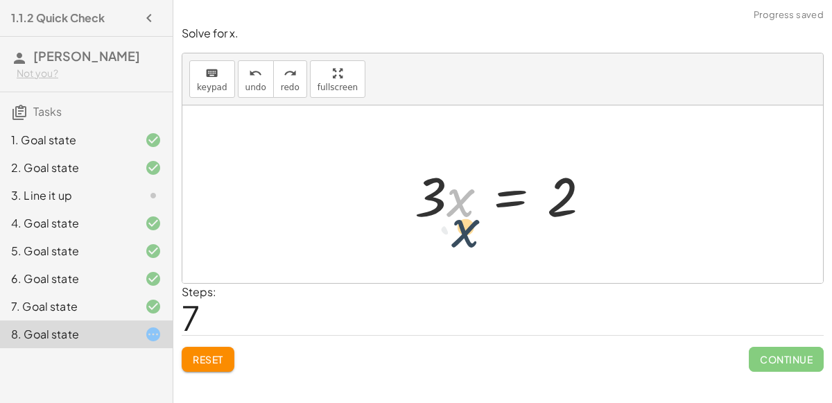
drag, startPoint x: 459, startPoint y: 207, endPoint x: 460, endPoint y: 216, distance: 8.3
click at [460, 216] on div at bounding box center [508, 194] width 201 height 71
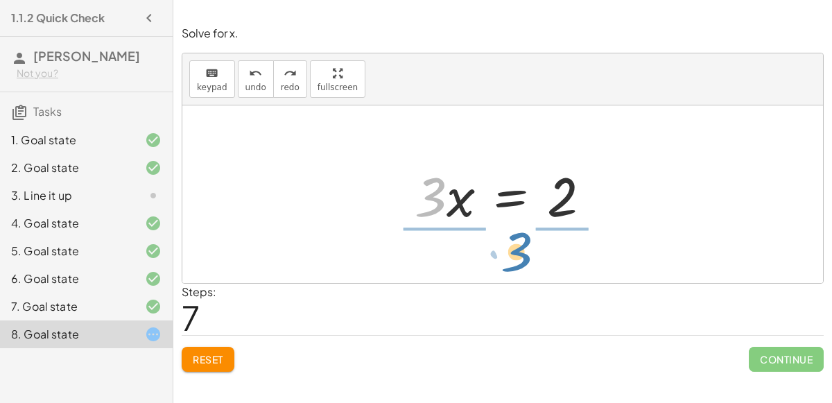
drag, startPoint x: 435, startPoint y: 193, endPoint x: 520, endPoint y: 249, distance: 102.3
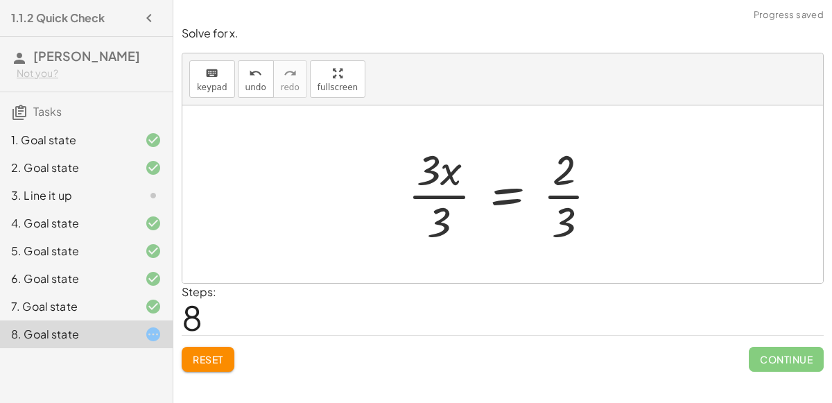
click at [427, 194] on div at bounding box center [508, 194] width 215 height 107
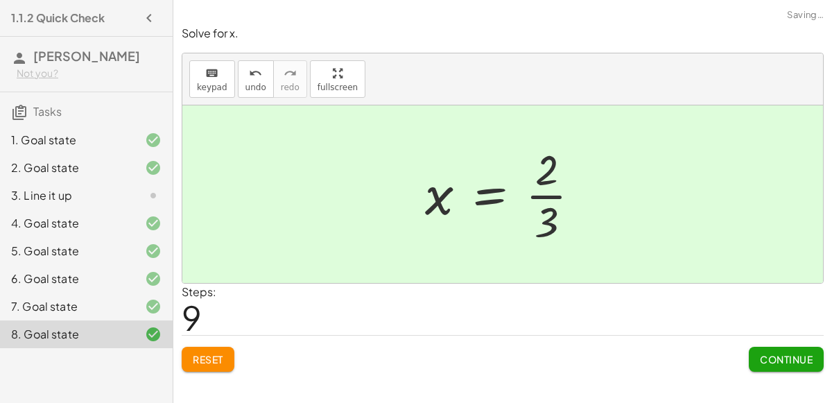
click at [776, 356] on span "Continue" at bounding box center [786, 359] width 53 height 12
